Goal: Task Accomplishment & Management: Manage account settings

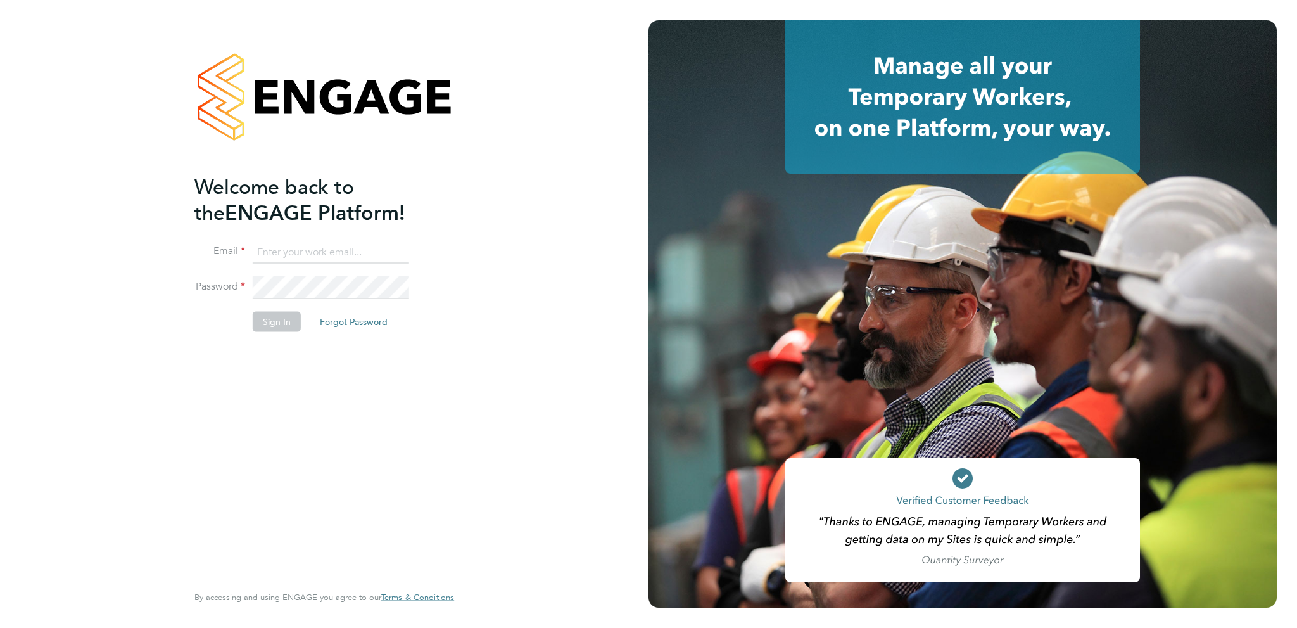
type input "suruceanueduard@gmail.com"
click at [296, 303] on li "Password" at bounding box center [317, 293] width 247 height 35
click at [287, 316] on button "Sign In" at bounding box center [277, 321] width 48 height 20
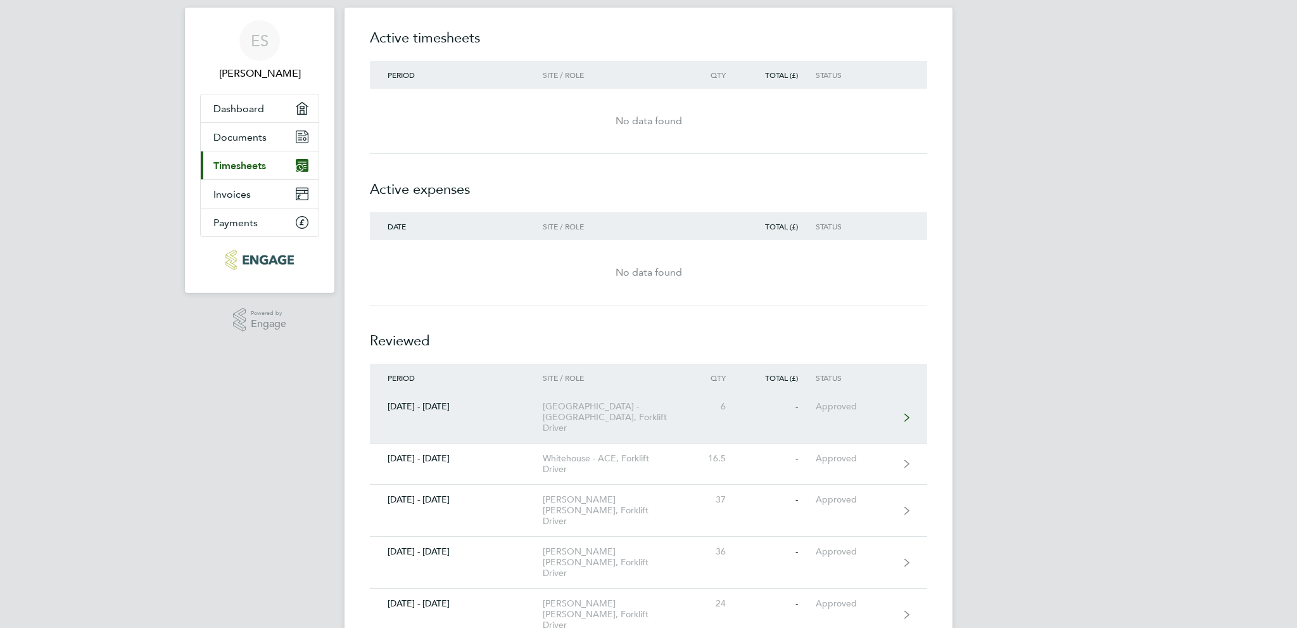
scroll to position [43, 0]
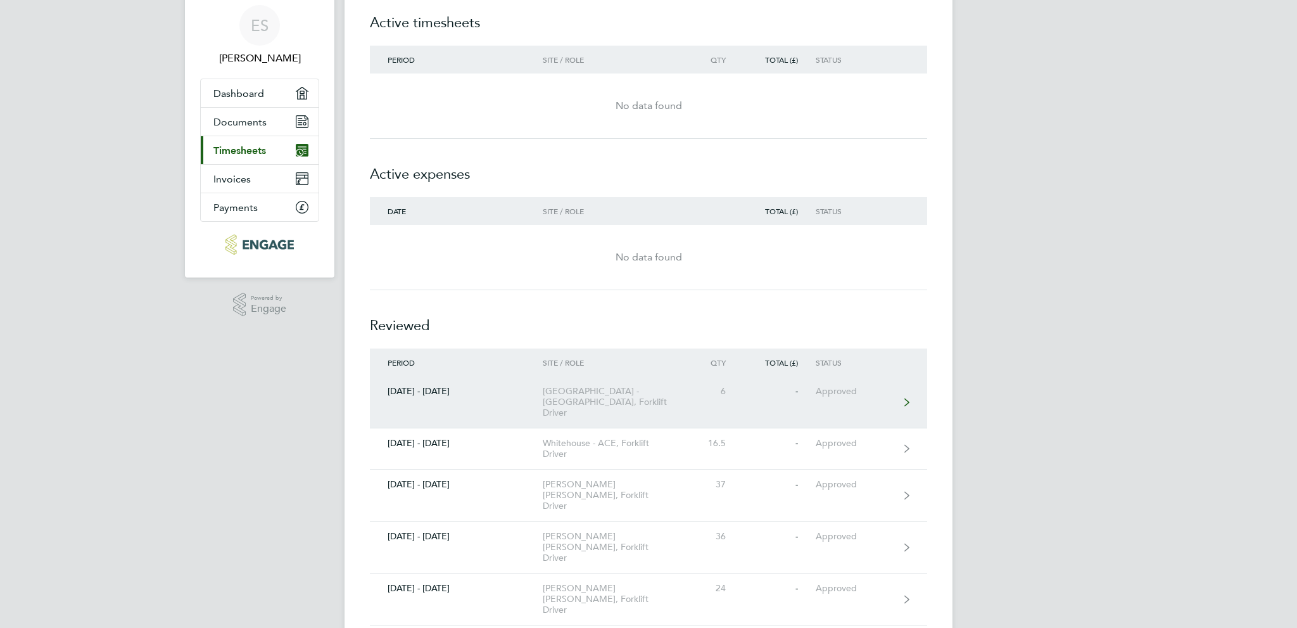
click at [602, 387] on div "[GEOGRAPHIC_DATA] - [GEOGRAPHIC_DATA], Forklift Driver" at bounding box center [615, 402] width 145 height 32
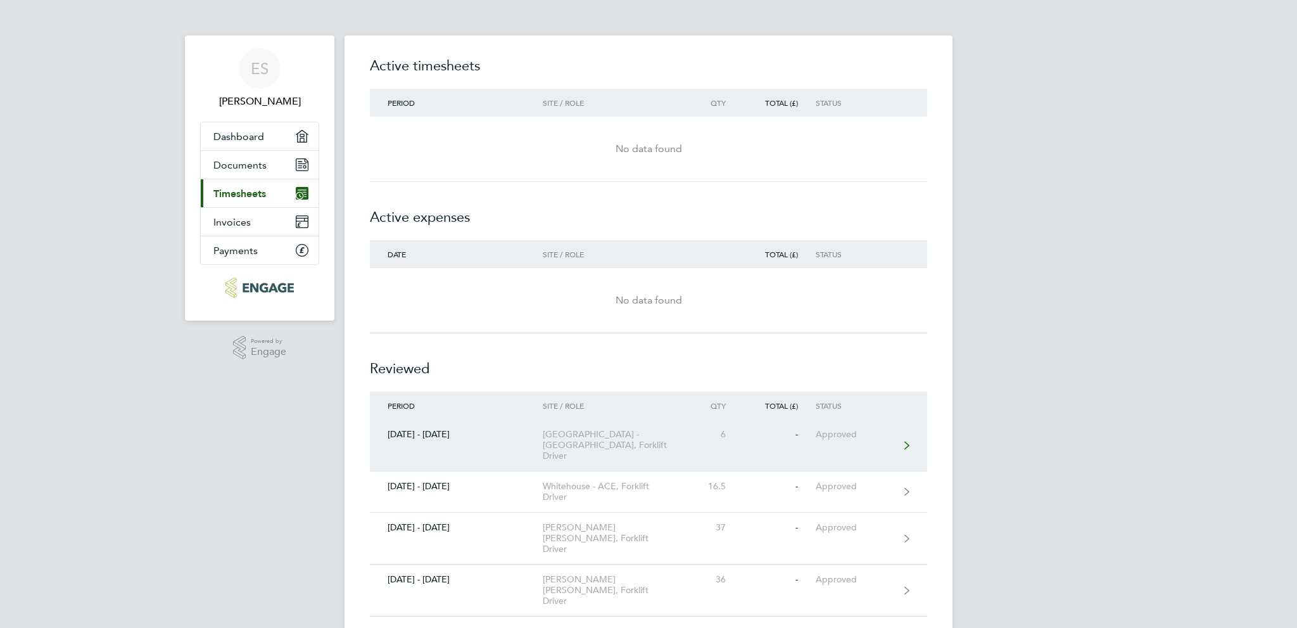
click at [858, 432] on div "Approved" at bounding box center [855, 434] width 78 height 11
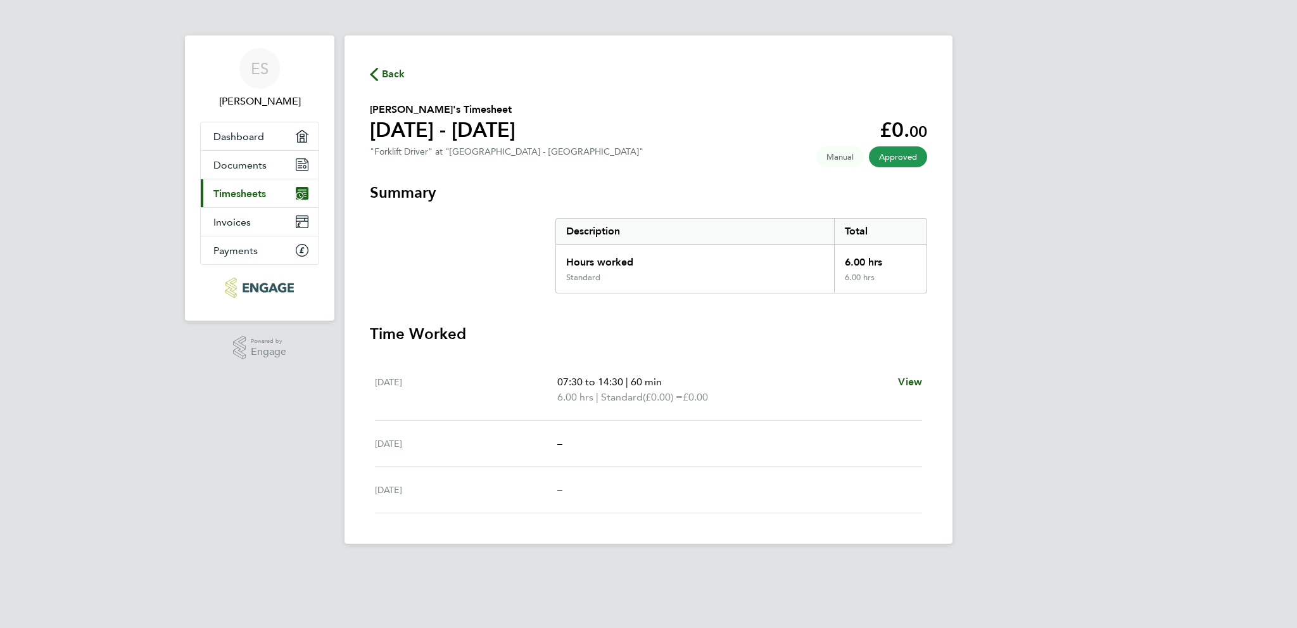
click at [616, 388] on p "07:30 to 14:30 | 60 min" at bounding box center [723, 381] width 331 height 15
click at [872, 243] on div "Total" at bounding box center [880, 231] width 92 height 25
click at [856, 244] on div "Total" at bounding box center [880, 231] width 92 height 25
click at [856, 245] on div "Description Total Hours worked 6.00 hrs Standard 6.00 hrs" at bounding box center [742, 255] width 372 height 75
click at [907, 390] on app-form-button "View" at bounding box center [910, 389] width 24 height 30
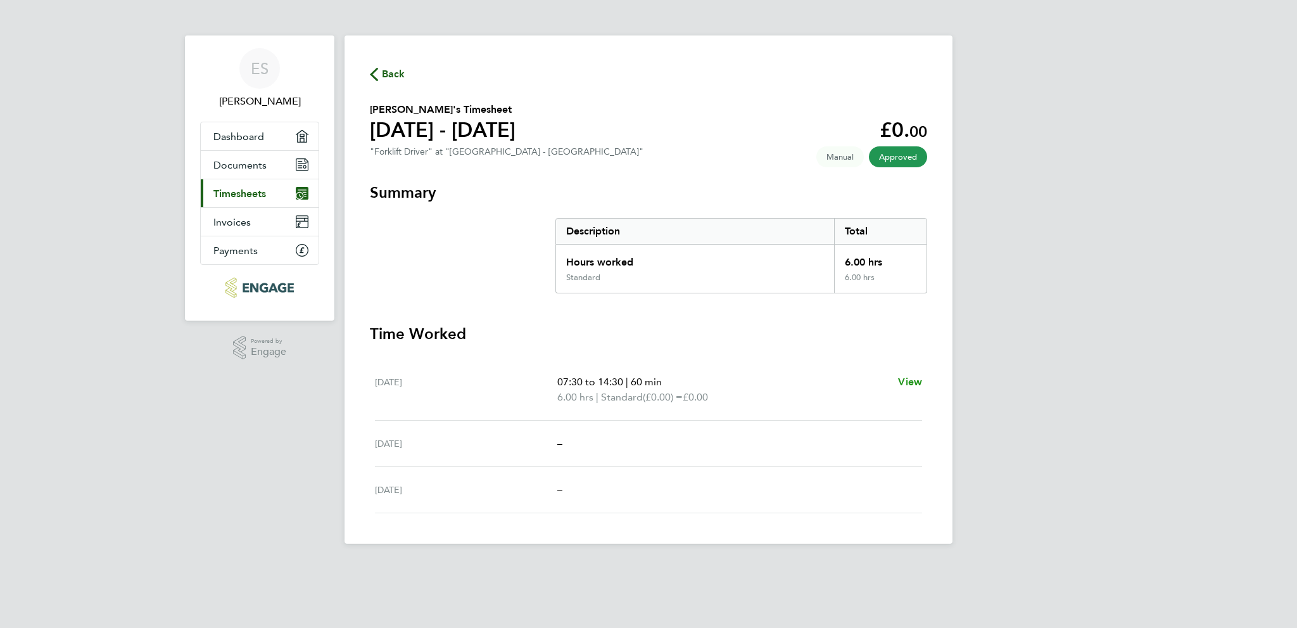
click at [915, 380] on span "View" at bounding box center [910, 382] width 24 height 12
select select "60"
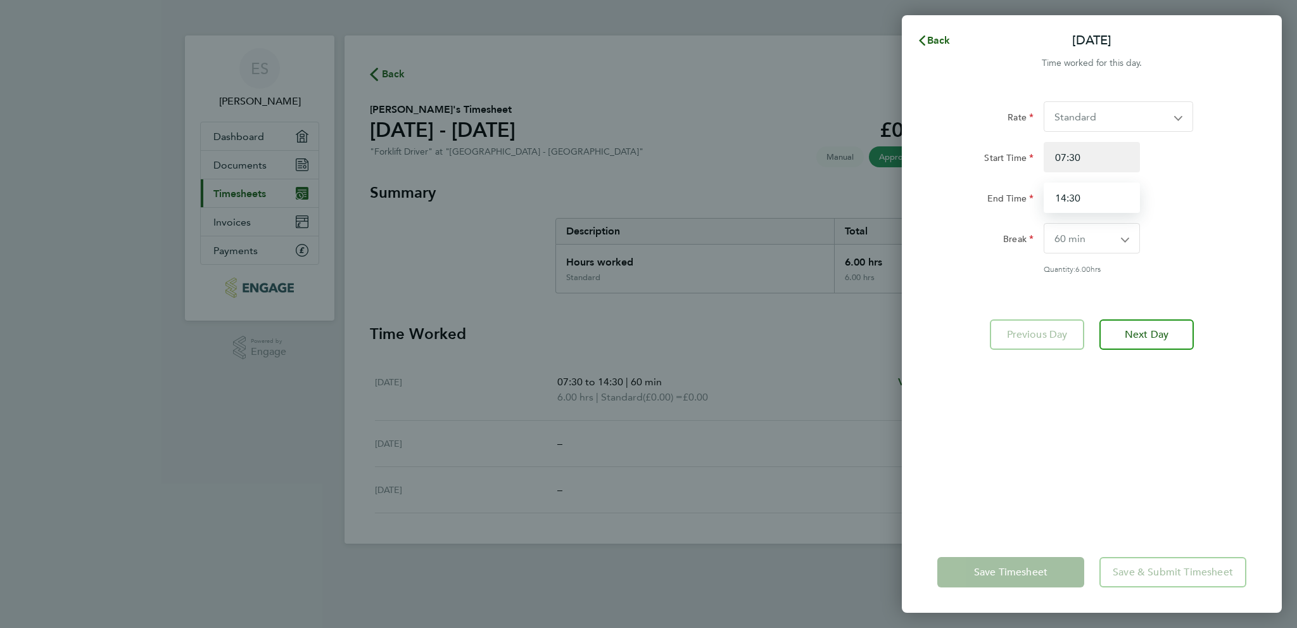
click at [1095, 205] on input "14:30" at bounding box center [1092, 197] width 96 height 30
drag, startPoint x: 1068, startPoint y: 199, endPoint x: 1062, endPoint y: 198, distance: 6.4
click at [1062, 198] on input "14:30" at bounding box center [1092, 197] width 96 height 30
type input "16:30"
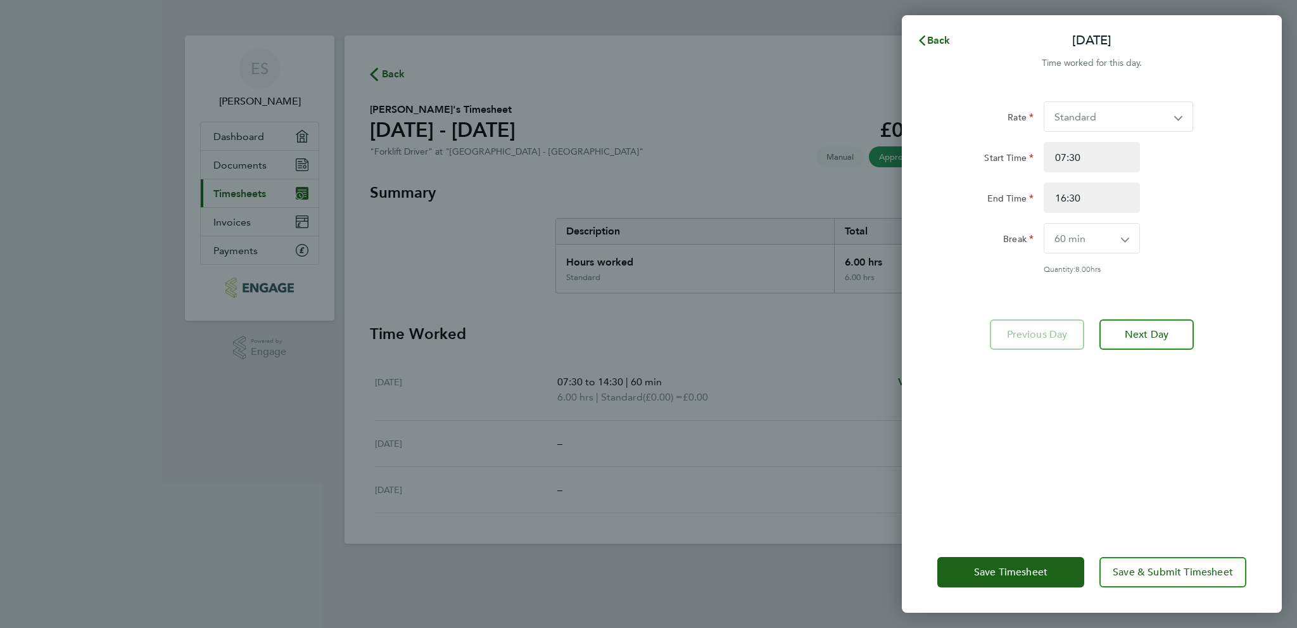
click at [1184, 217] on div "Rate Standard Start Time 07:30 End Time 16:30 Break 0 min 15 min 30 min 45 min …" at bounding box center [1092, 187] width 309 height 172
click at [1145, 571] on span "Save & Submit Timesheet" at bounding box center [1173, 572] width 120 height 13
click at [1154, 573] on span "Save & Submit Timesheet" at bounding box center [1173, 572] width 120 height 13
click at [823, 381] on div "Back [DATE] Time worked for this day. Rate Standard Start Time 07:30 End Time 1…" at bounding box center [648, 314] width 1297 height 628
click at [1130, 329] on span "Next Day" at bounding box center [1147, 334] width 44 height 13
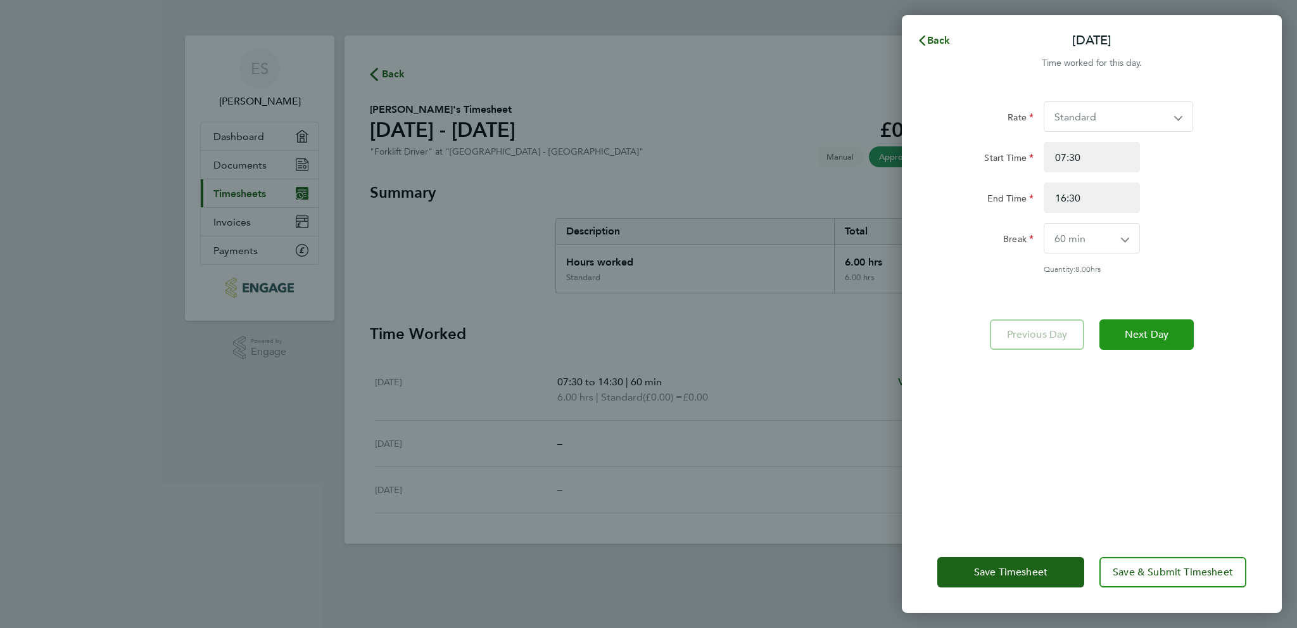
click at [1121, 336] on button "Next Day" at bounding box center [1147, 334] width 94 height 30
click at [1055, 337] on app-form-button "Previous Day" at bounding box center [1041, 334] width 102 height 30
click at [1056, 568] on button "Save Timesheet" at bounding box center [1011, 572] width 147 height 30
click at [1048, 571] on span "Save Timesheet" at bounding box center [1010, 572] width 73 height 13
click at [937, 37] on span "Back" at bounding box center [938, 40] width 23 height 12
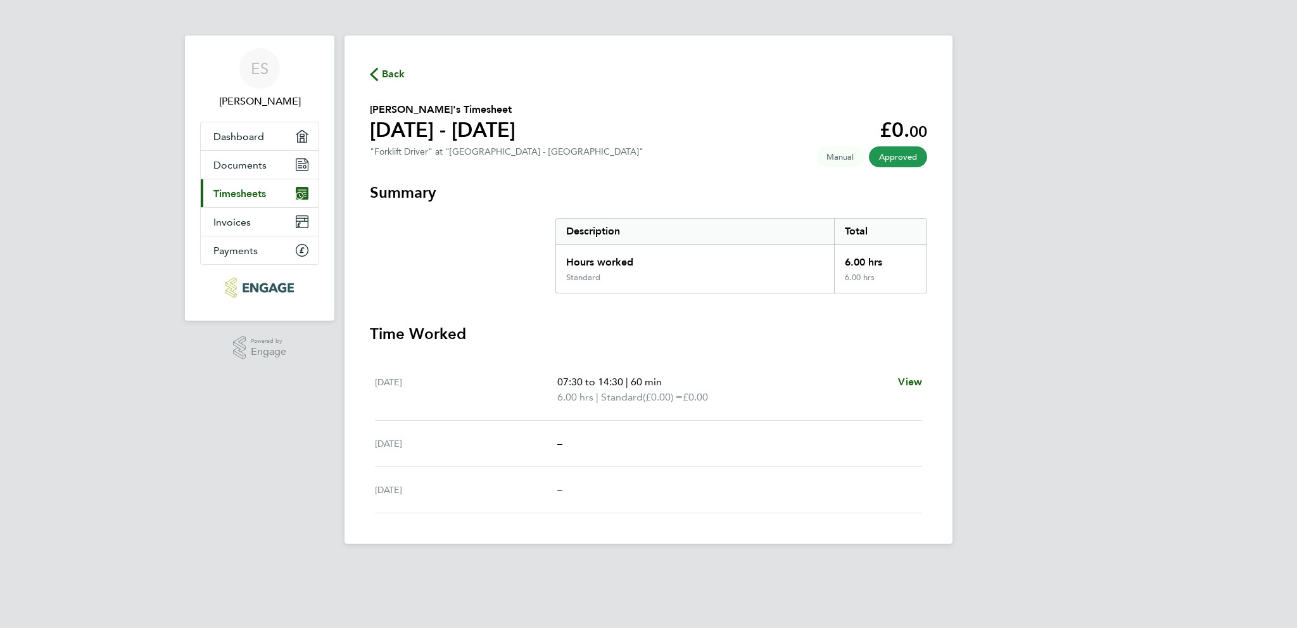
click at [912, 315] on section "Summary Description Total Hours worked 6.00 hrs Standard 6.00 hrs Time Worked […" at bounding box center [649, 347] width 558 height 331
click at [874, 274] on div "6.00 hrs" at bounding box center [880, 282] width 92 height 20
drag, startPoint x: 855, startPoint y: 274, endPoint x: 693, endPoint y: 280, distance: 161.7
click at [703, 282] on div "Standard 6.00 hrs" at bounding box center [741, 282] width 371 height 20
drag, startPoint x: 626, startPoint y: 271, endPoint x: 610, endPoint y: 264, distance: 17.1
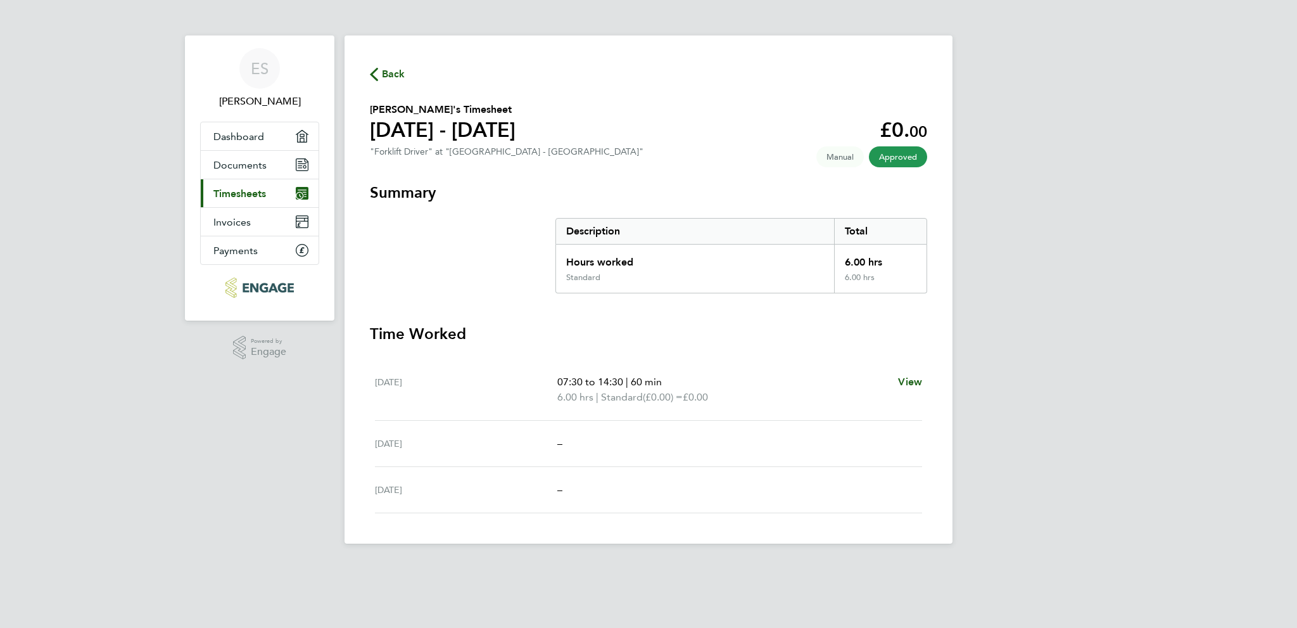
click at [622, 269] on div "Hours worked" at bounding box center [695, 259] width 278 height 28
drag, startPoint x: 610, startPoint y: 264, endPoint x: 587, endPoint y: 260, distance: 23.2
click at [597, 261] on div "Hours worked" at bounding box center [695, 259] width 278 height 28
drag, startPoint x: 587, startPoint y: 260, endPoint x: 548, endPoint y: 258, distance: 39.3
click at [570, 259] on div "Hours worked" at bounding box center [695, 259] width 278 height 28
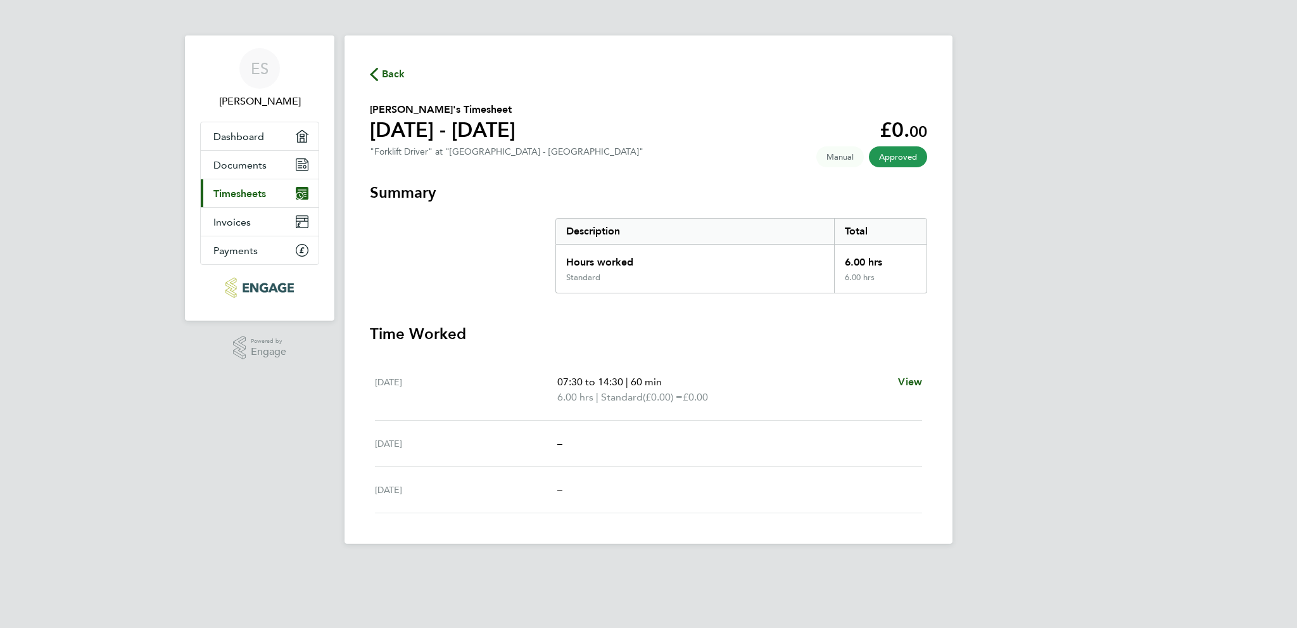
click at [481, 278] on section "Summary Description Total Hours worked 6.00 hrs Standard 6.00 hrs" at bounding box center [649, 237] width 558 height 111
drag, startPoint x: 480, startPoint y: 278, endPoint x: 328, endPoint y: 234, distance: 158.4
click at [478, 279] on section "Summary Description Total Hours worked 6.00 hrs Standard 6.00 hrs" at bounding box center [649, 237] width 558 height 111
click at [233, 164] on span "Documents" at bounding box center [239, 165] width 53 height 12
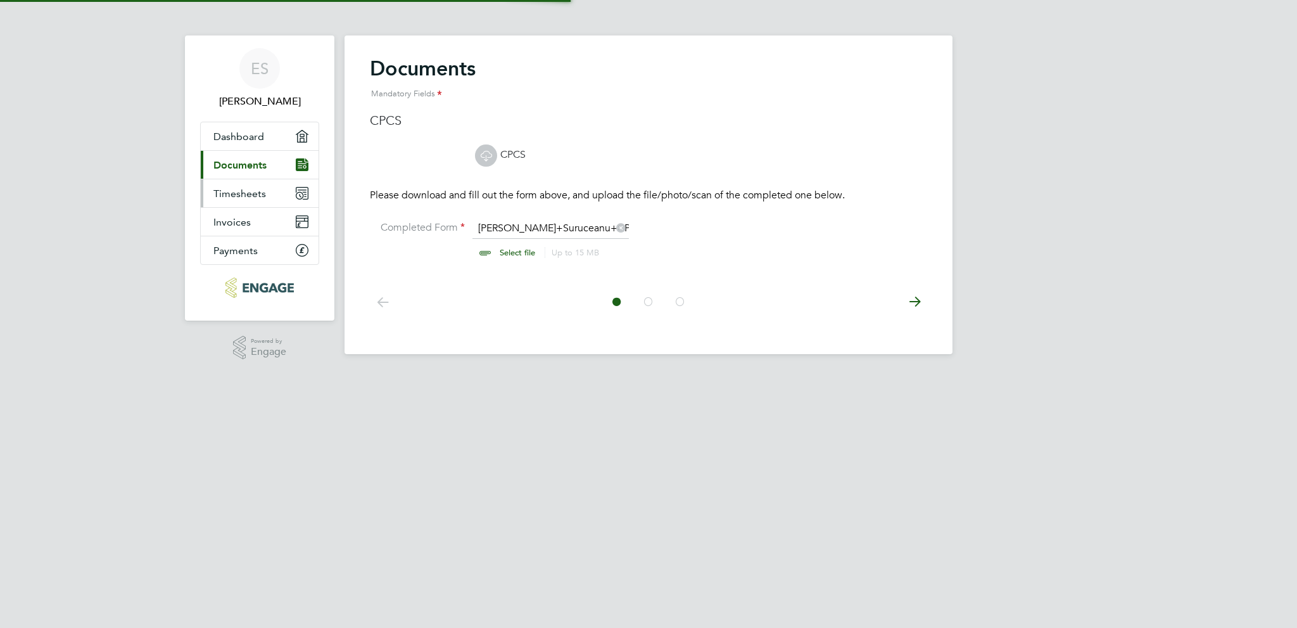
scroll to position [17, 157]
click at [243, 194] on span "Timesheets" at bounding box center [239, 194] width 53 height 12
